Goal: Navigation & Orientation: Find specific page/section

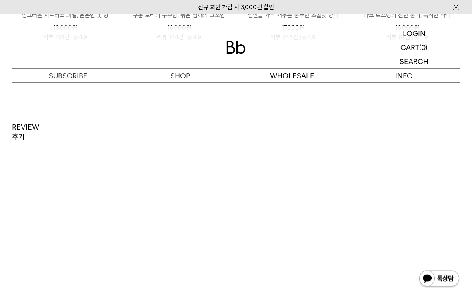
scroll to position [1045, 0]
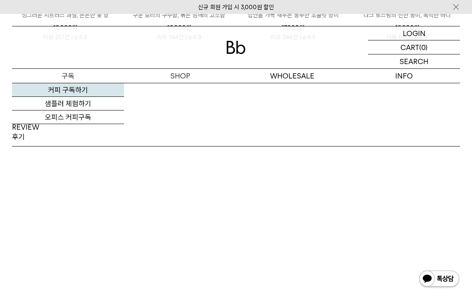
click at [61, 89] on link "커피 구독하기" at bounding box center [68, 90] width 112 height 14
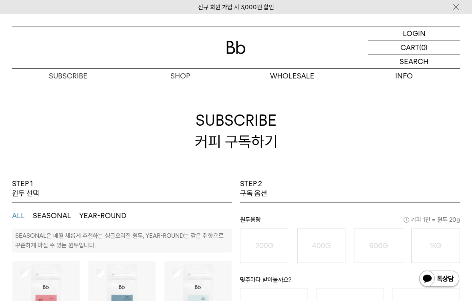
click at [187, 67] on div at bounding box center [236, 47] width 448 height 42
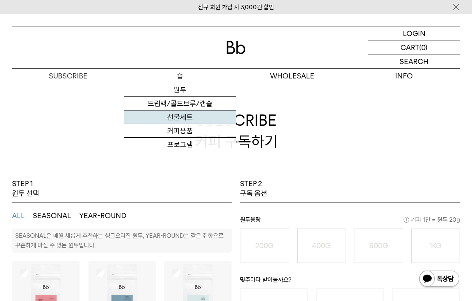
click at [189, 119] on link "선물세트" at bounding box center [180, 118] width 112 height 14
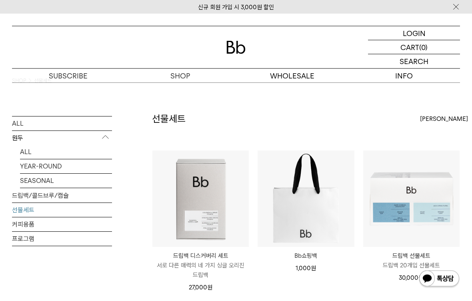
scroll to position [10, 0]
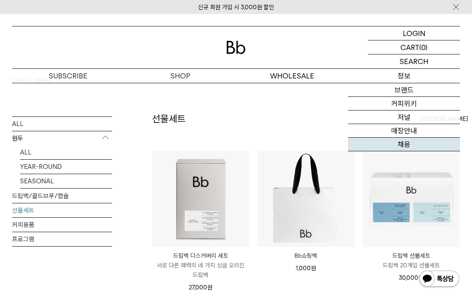
click at [404, 147] on link "채용" at bounding box center [404, 145] width 112 height 14
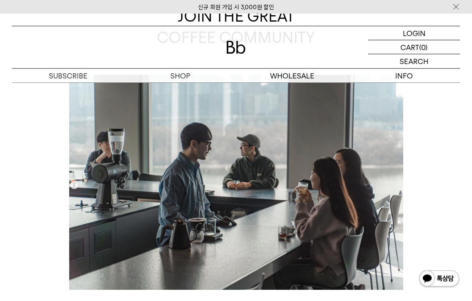
scroll to position [101, 0]
